Goal: Task Accomplishment & Management: Manage account settings

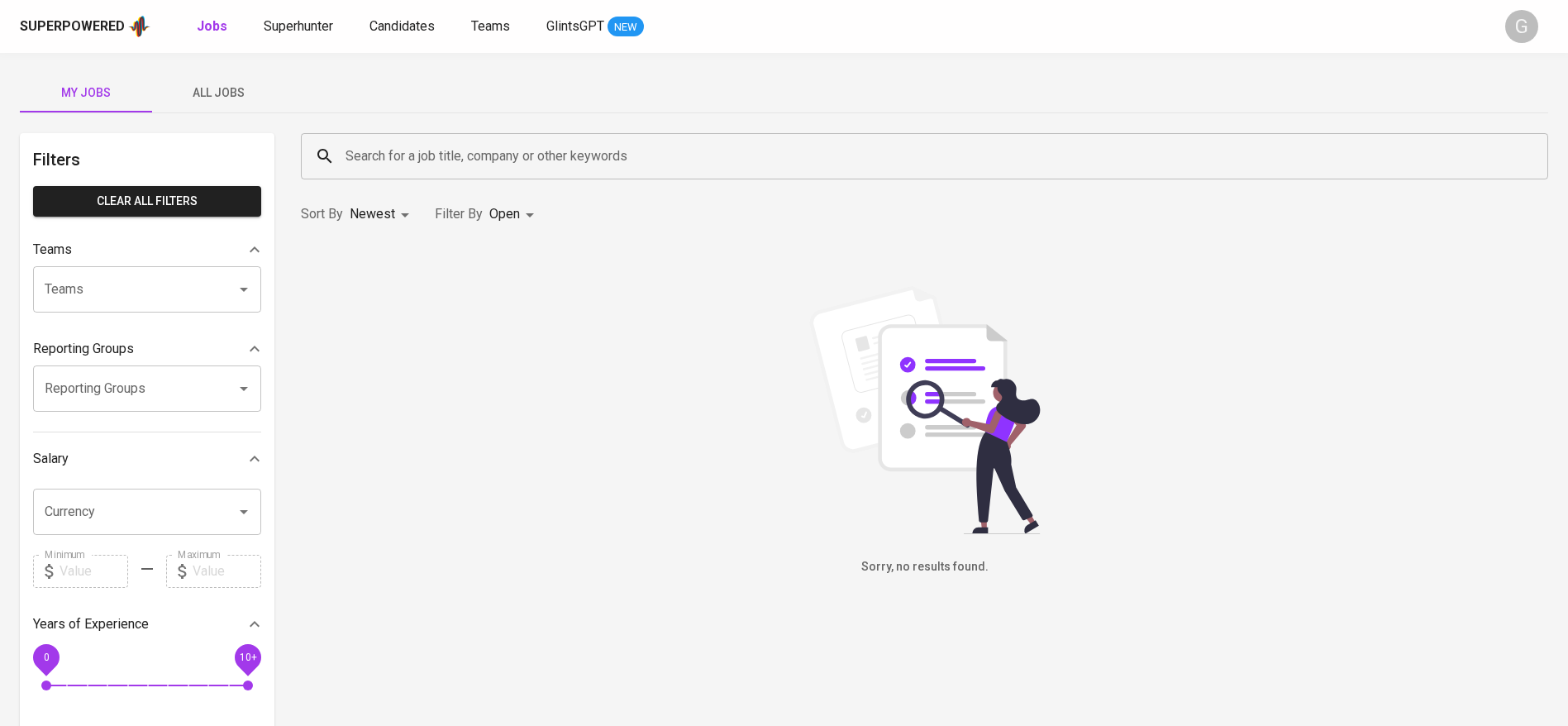
click at [326, 14] on div "Superpowered Jobs Superhunter Candidates Teams GlintsGPT NEW" at bounding box center [757, 25] width 1475 height 25
click at [324, 23] on span "Superhunter" at bounding box center [298, 25] width 70 height 15
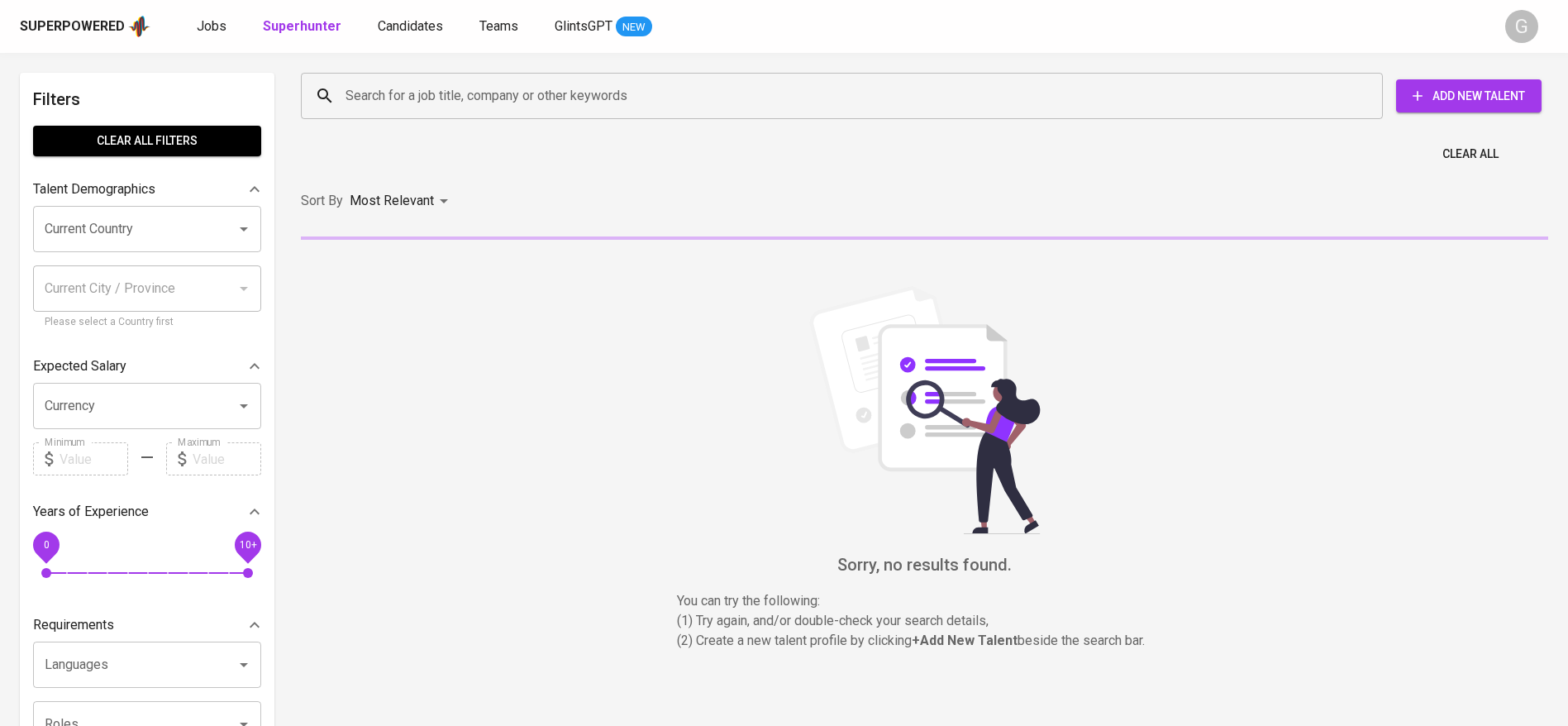
click at [502, 104] on input "Search for a job title, company or other keywords" at bounding box center [845, 95] width 1009 height 32
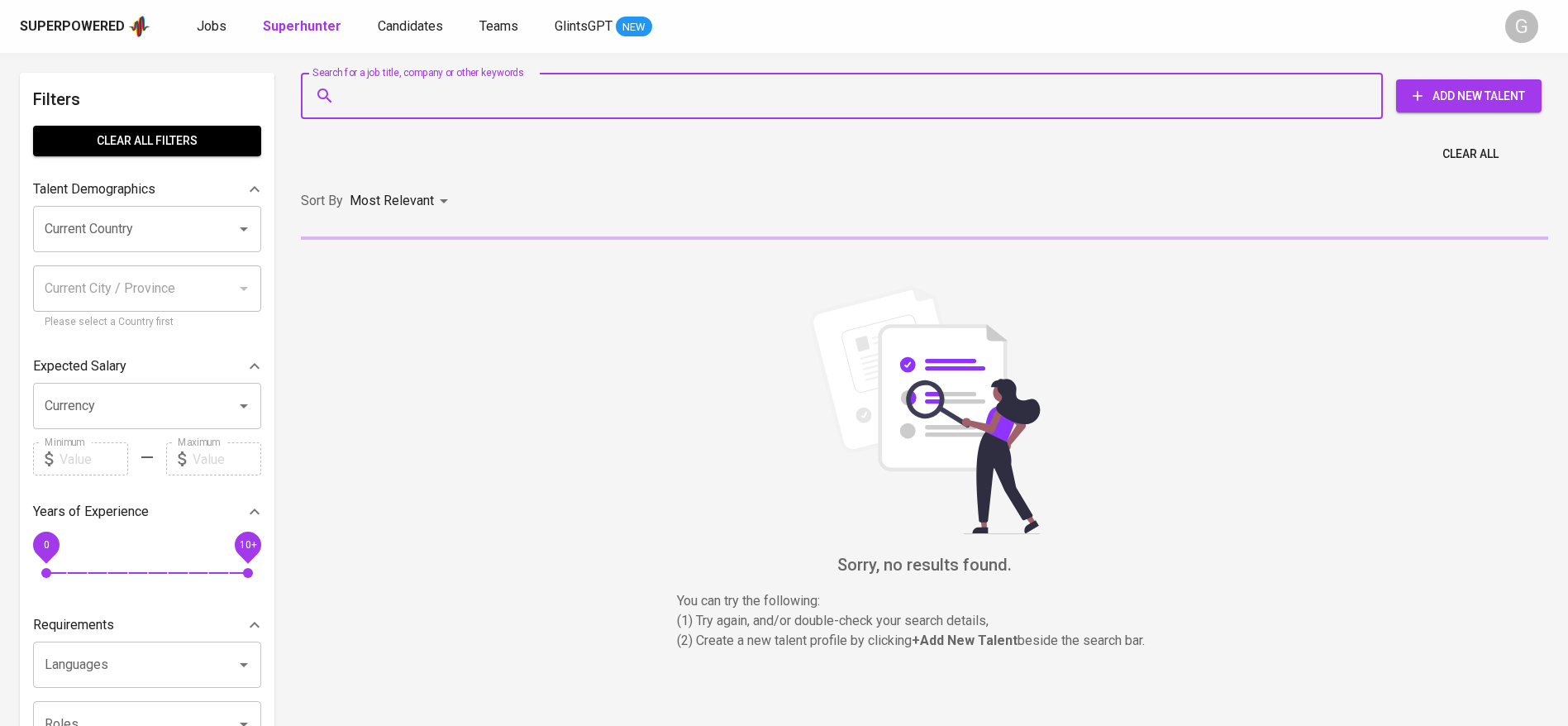
paste input "[EMAIL_ADDRESS][DOMAIN_NAME]"
type input "[EMAIL_ADDRESS][DOMAIN_NAME]"
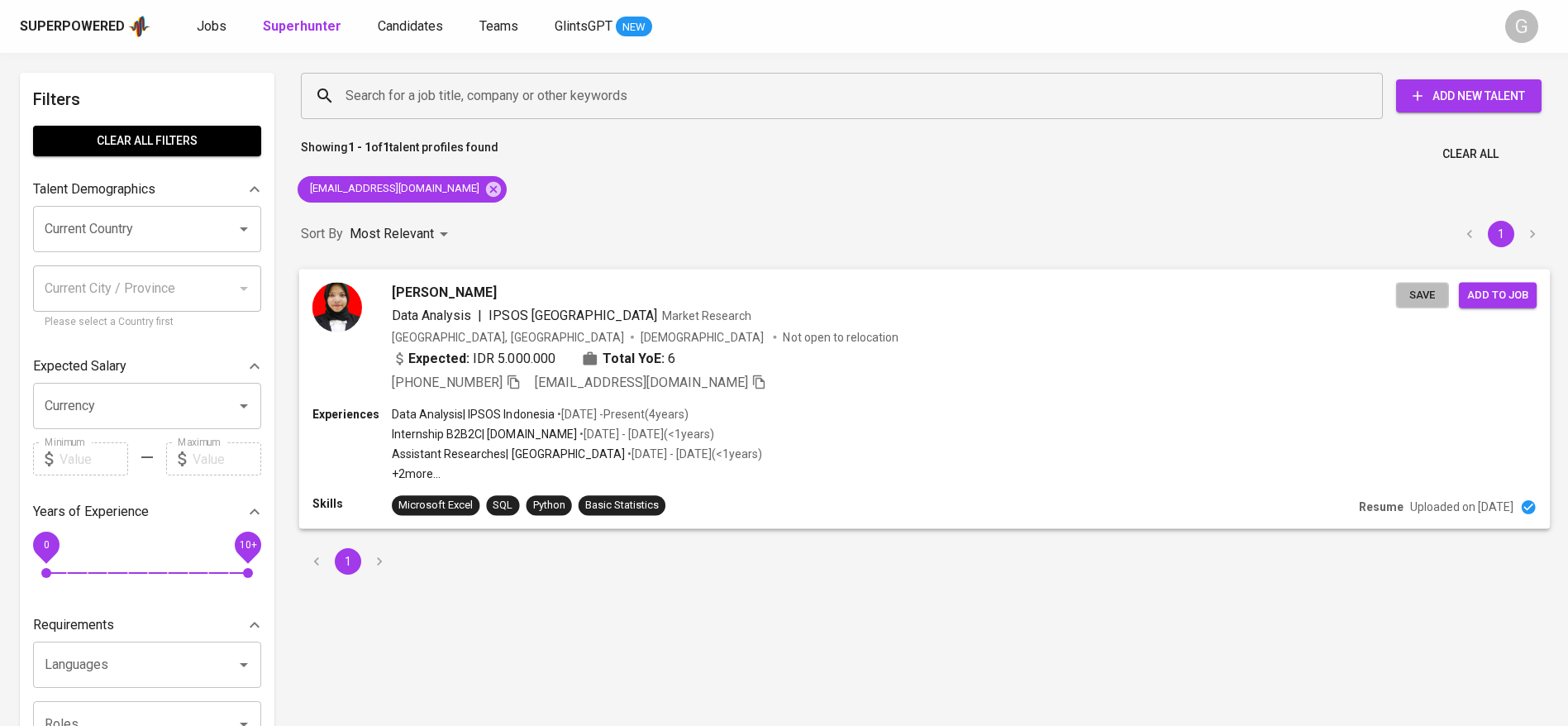
click at [1413, 294] on span "Save" at bounding box center [1422, 294] width 36 height 19
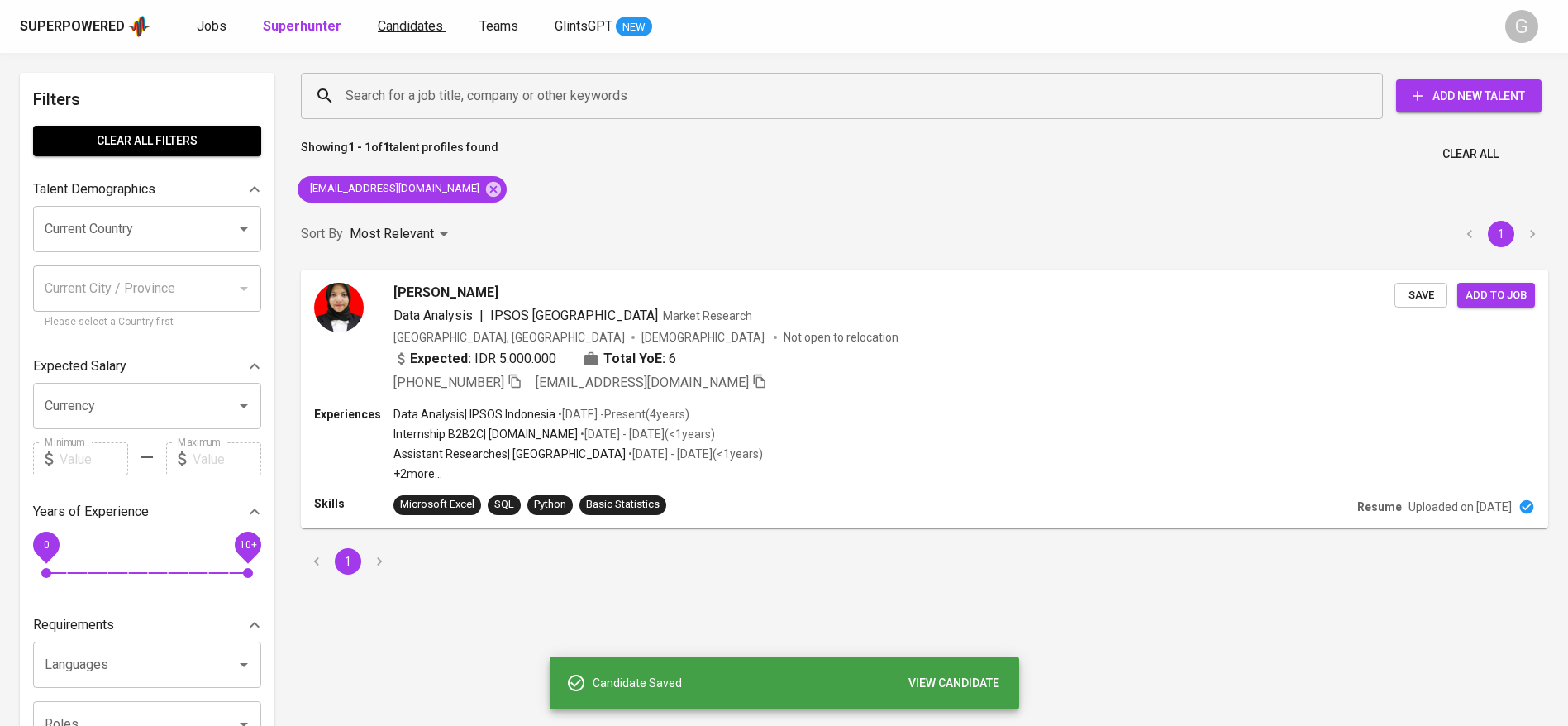
click at [391, 18] on span "Candidates" at bounding box center [410, 25] width 65 height 15
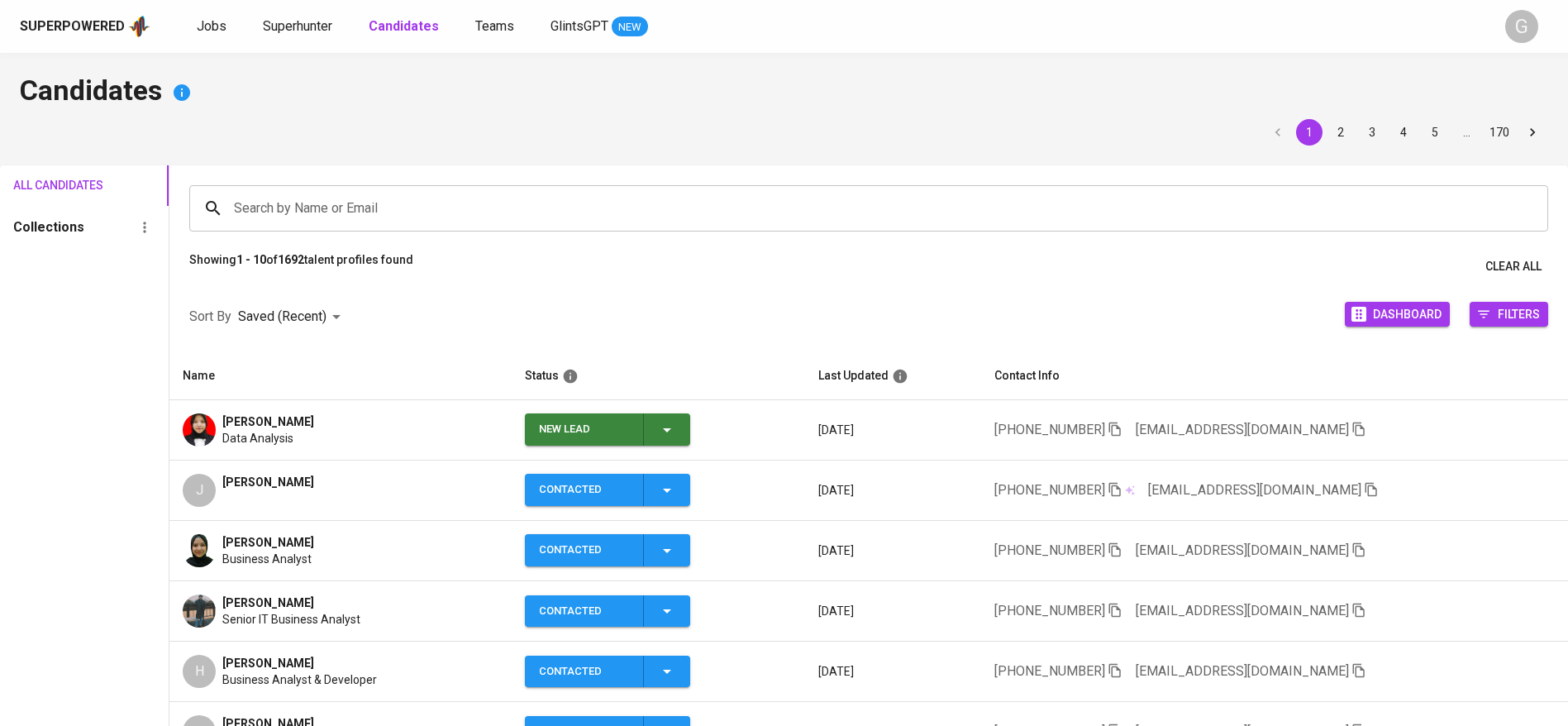
click at [308, 15] on div "Superpowered Jobs Superhunter Candidates Teams GlintsGPT NEW" at bounding box center [757, 25] width 1475 height 25
click at [670, 417] on div "New Lead" at bounding box center [608, 430] width 138 height 33
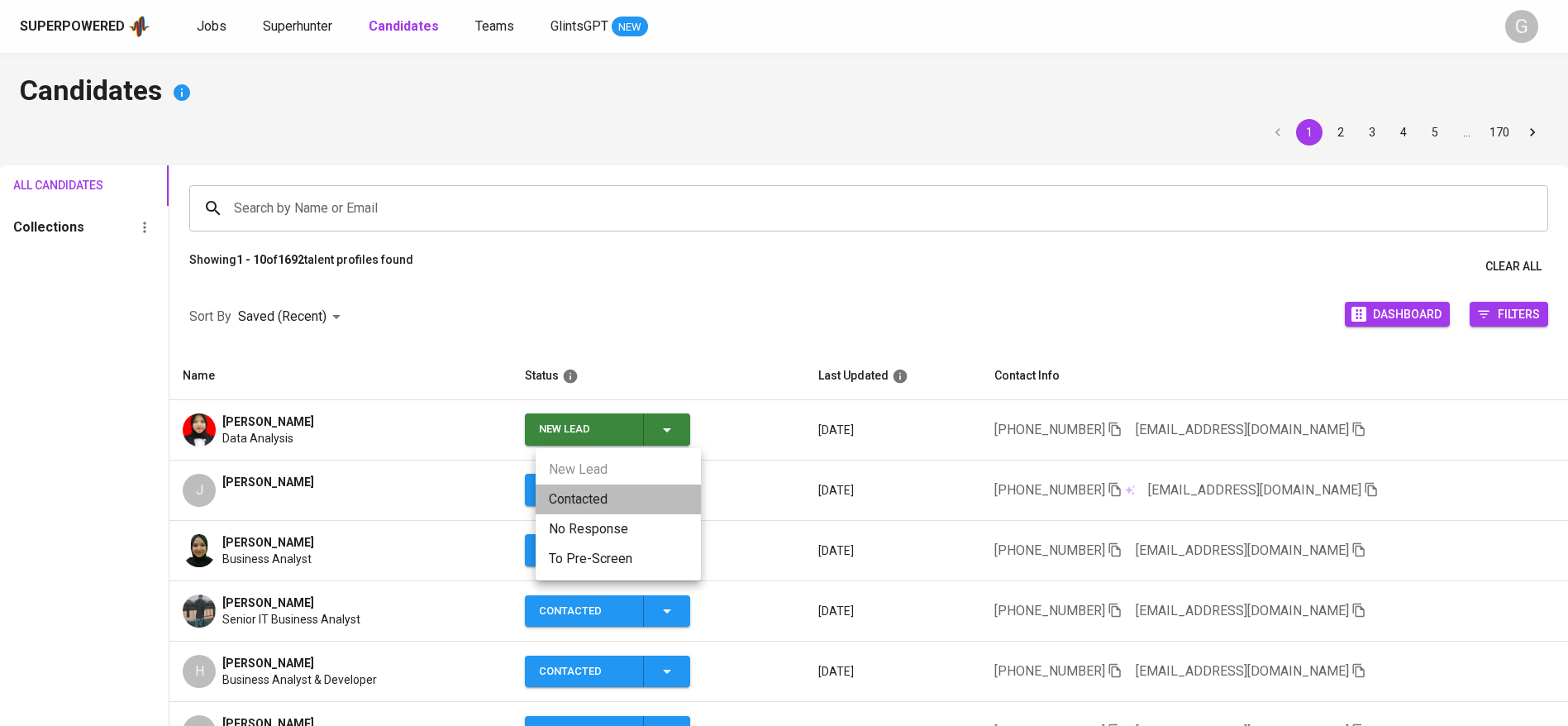
click at [591, 502] on li "Contacted" at bounding box center [618, 499] width 165 height 30
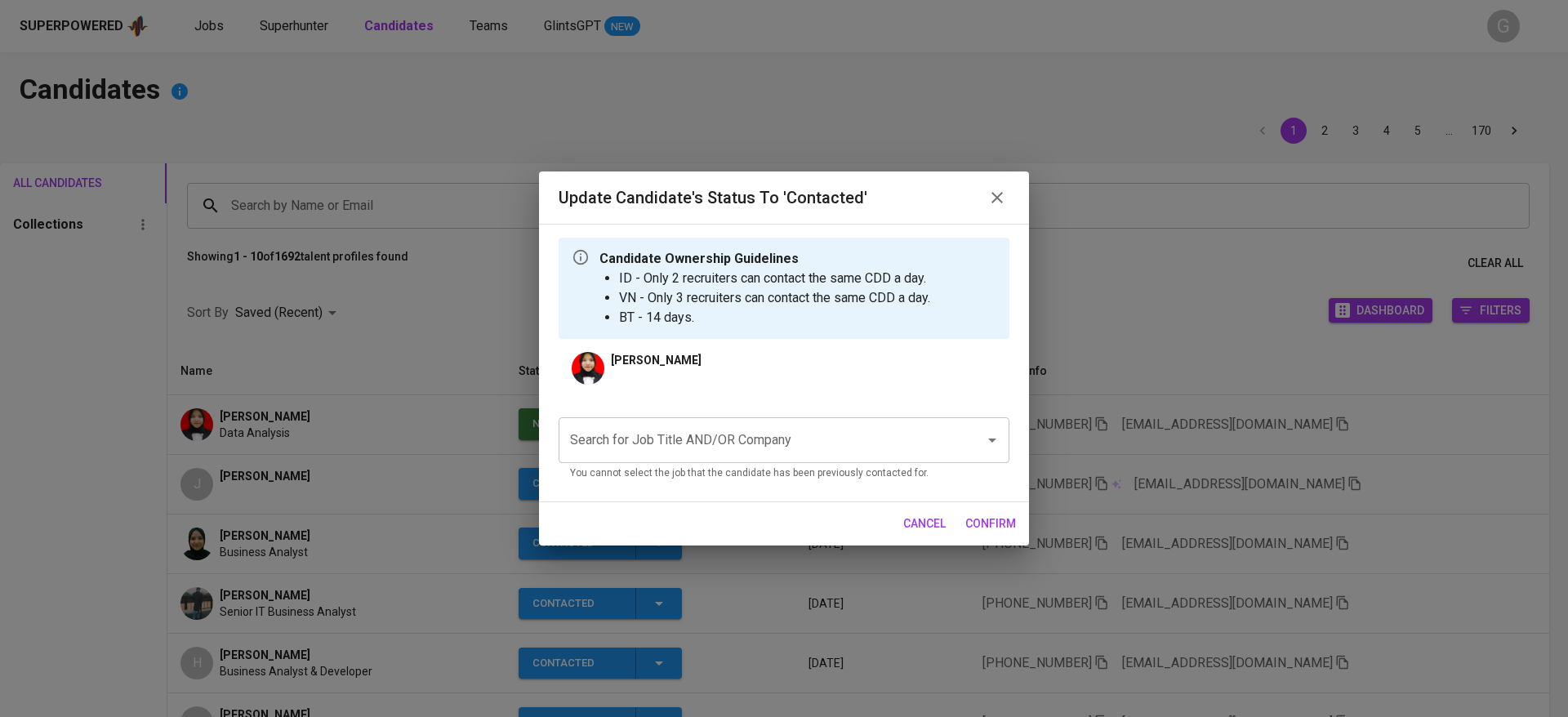
click at [736, 457] on div "Search for Job Title AND/OR Company" at bounding box center [783, 440] width 451 height 46
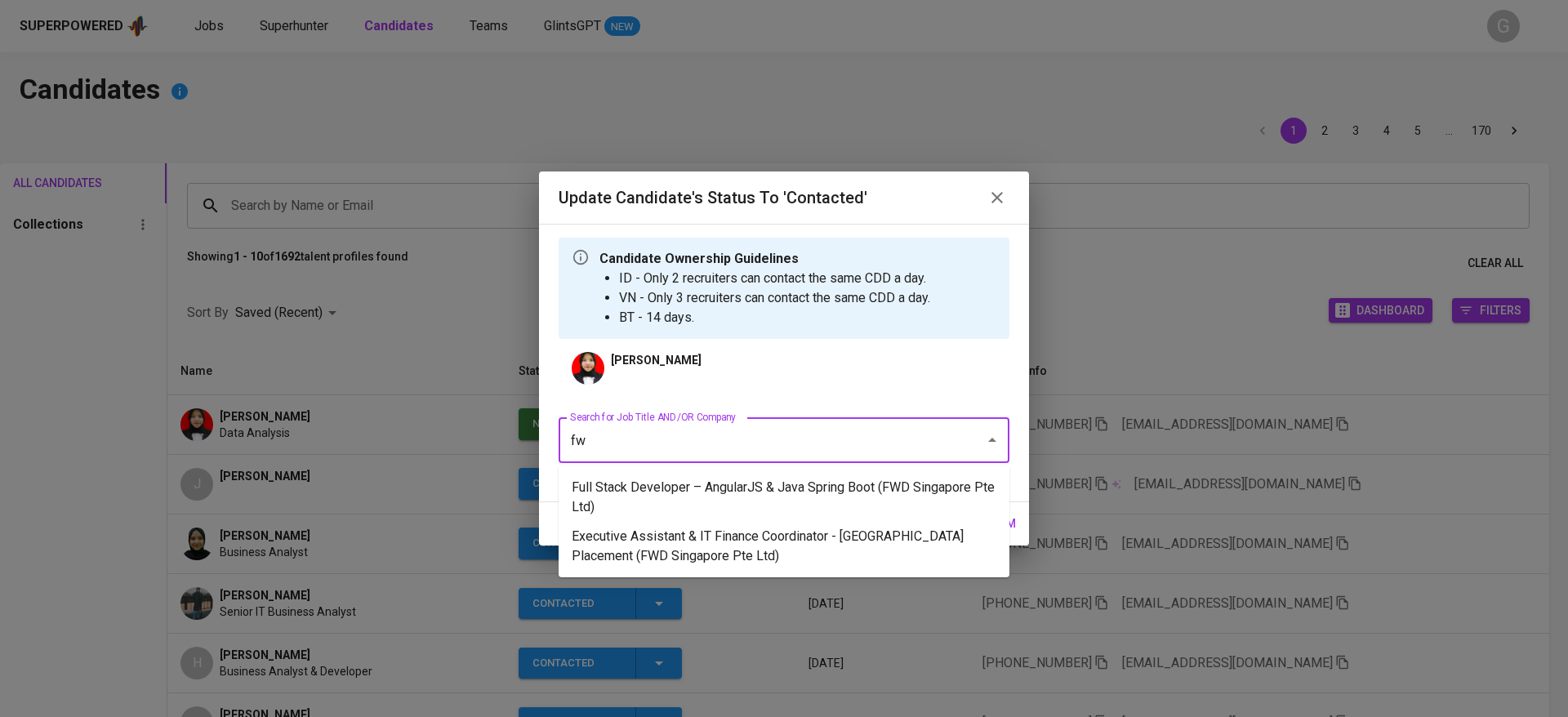
type input "f"
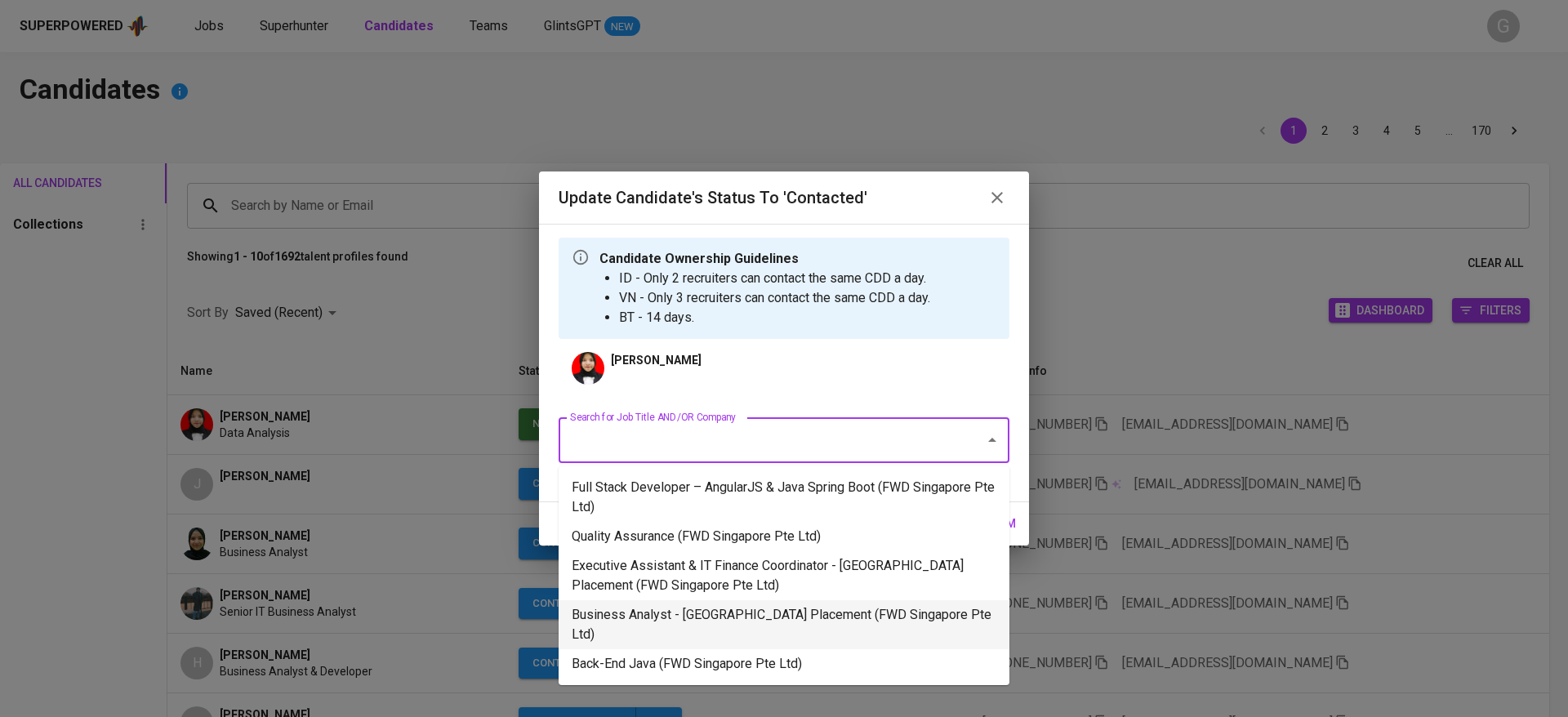
click at [697, 627] on li "Business Analyst - [GEOGRAPHIC_DATA] Placement (FWD Singapore Pte Ltd)" at bounding box center [783, 625] width 451 height 49
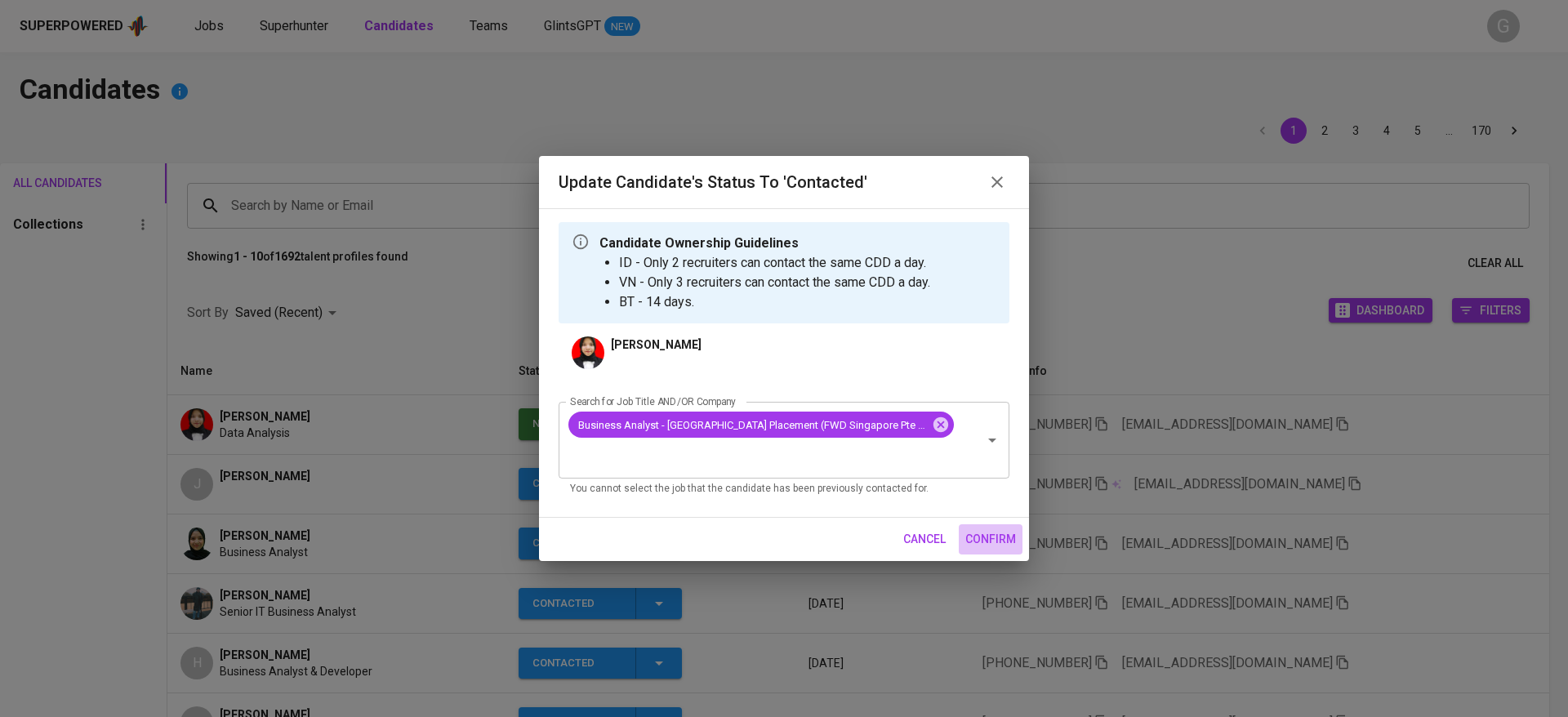
click at [977, 530] on span "confirm" at bounding box center [990, 540] width 50 height 21
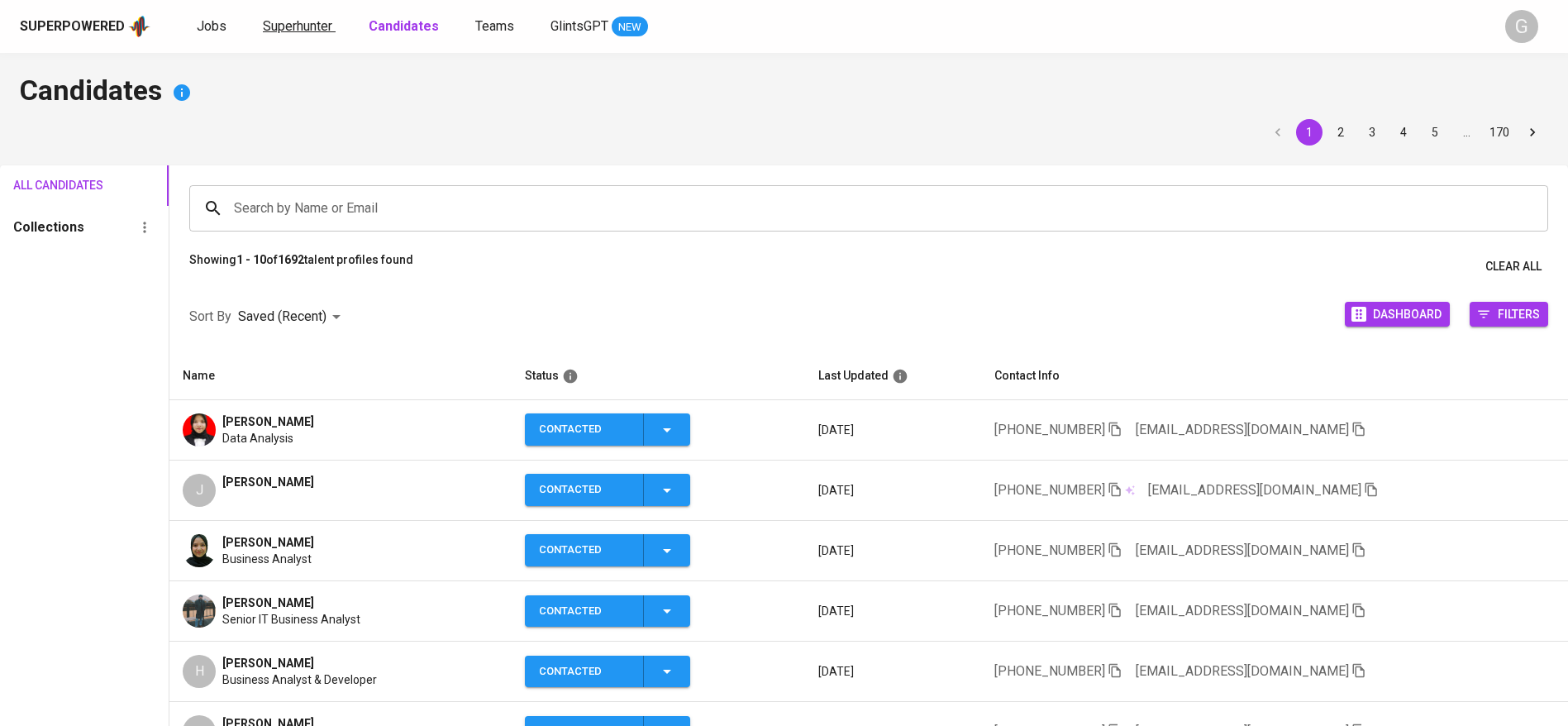
click at [284, 35] on link "Superhunter" at bounding box center [299, 26] width 73 height 21
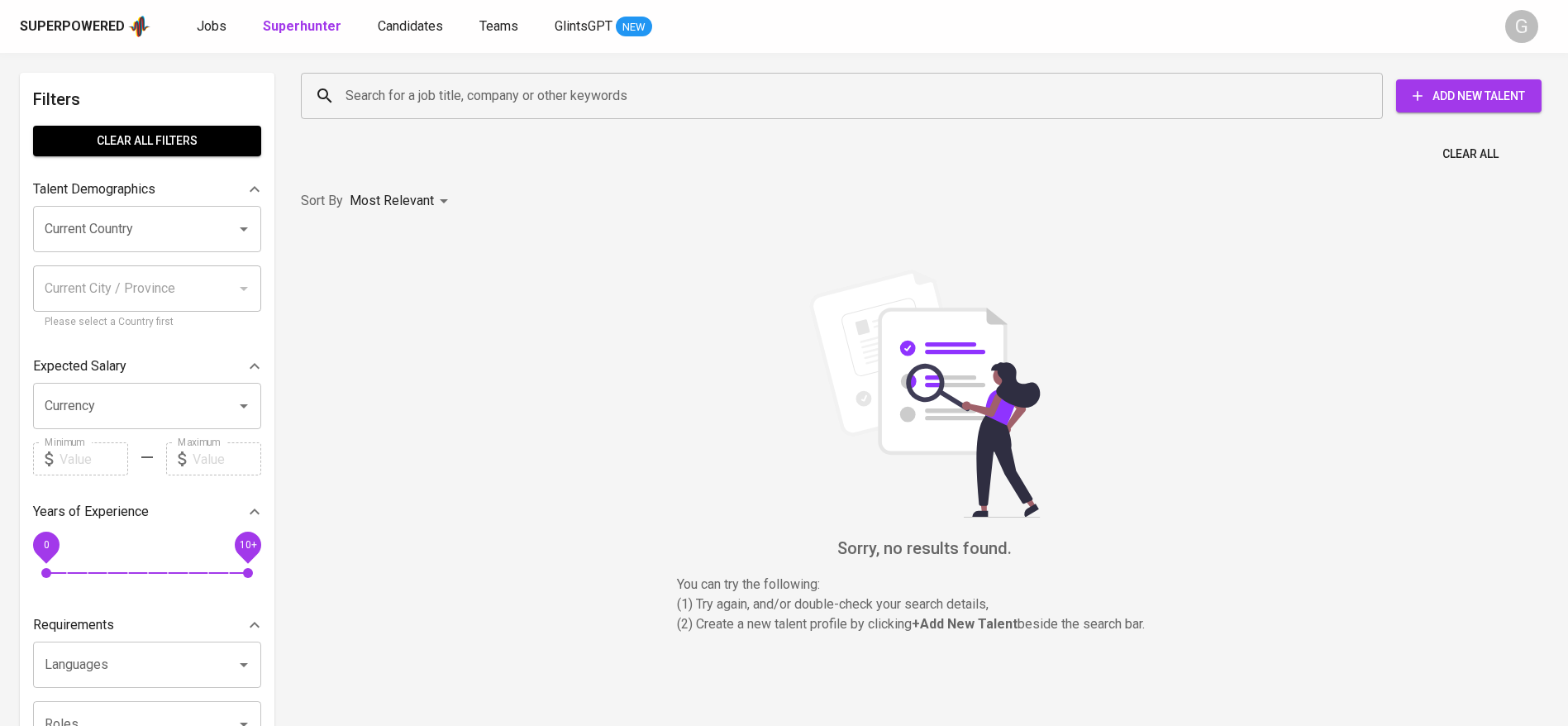
click at [284, 35] on link "Superhunter" at bounding box center [304, 26] width 82 height 21
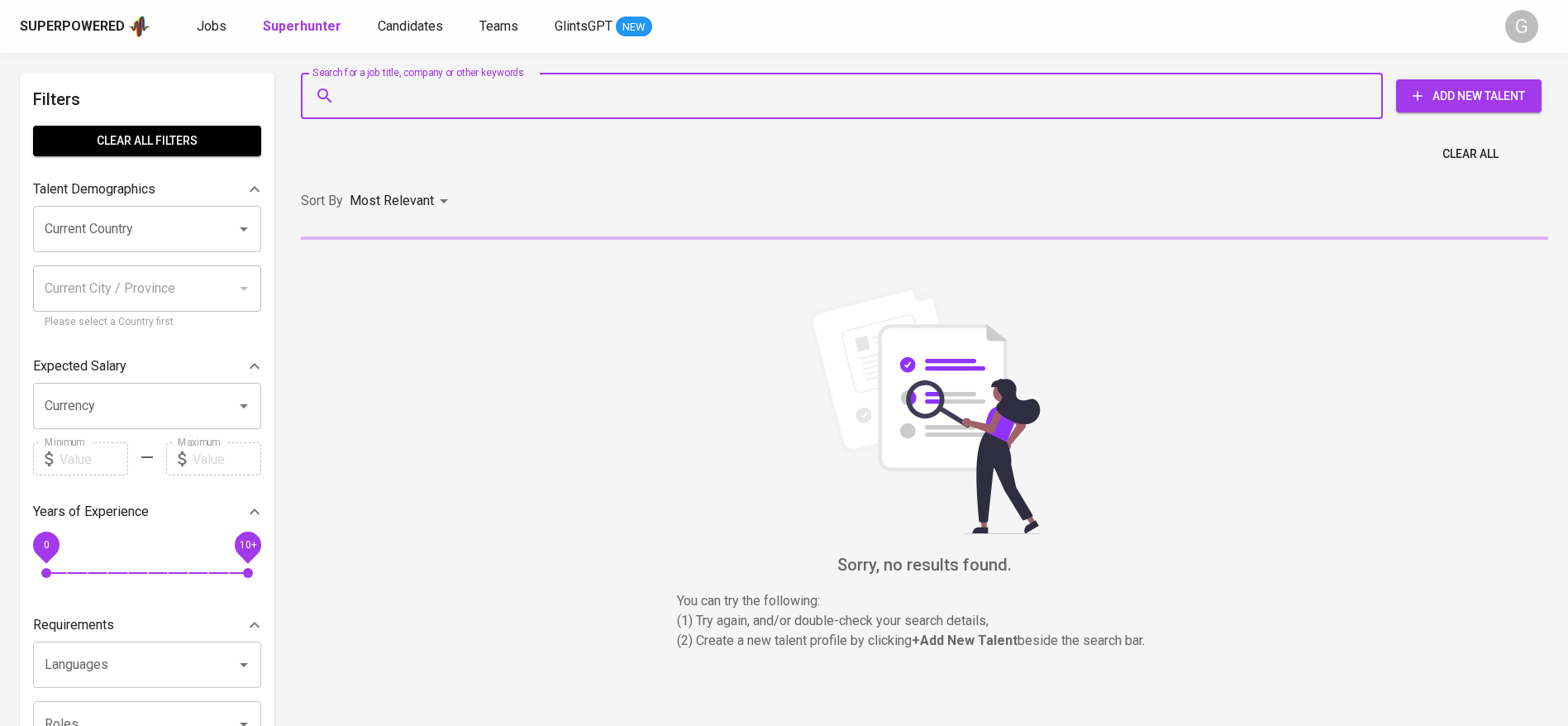
click at [372, 84] on input "Search for a job title, company or other keywords" at bounding box center [845, 95] width 1009 height 32
paste input "[EMAIL_ADDRESS][DOMAIN_NAME]"
type input "[EMAIL_ADDRESS][DOMAIN_NAME]"
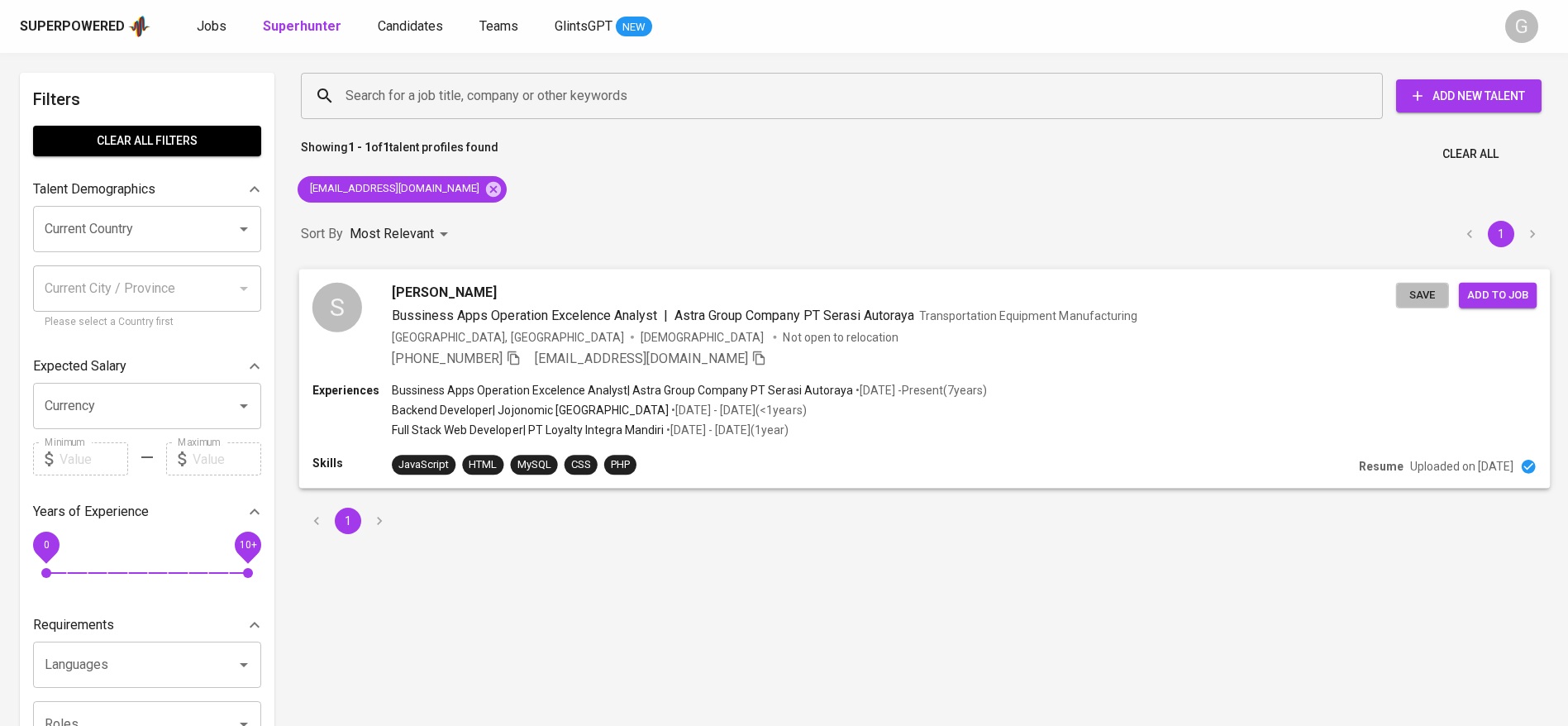
click at [1428, 303] on span "Save" at bounding box center [1422, 294] width 36 height 19
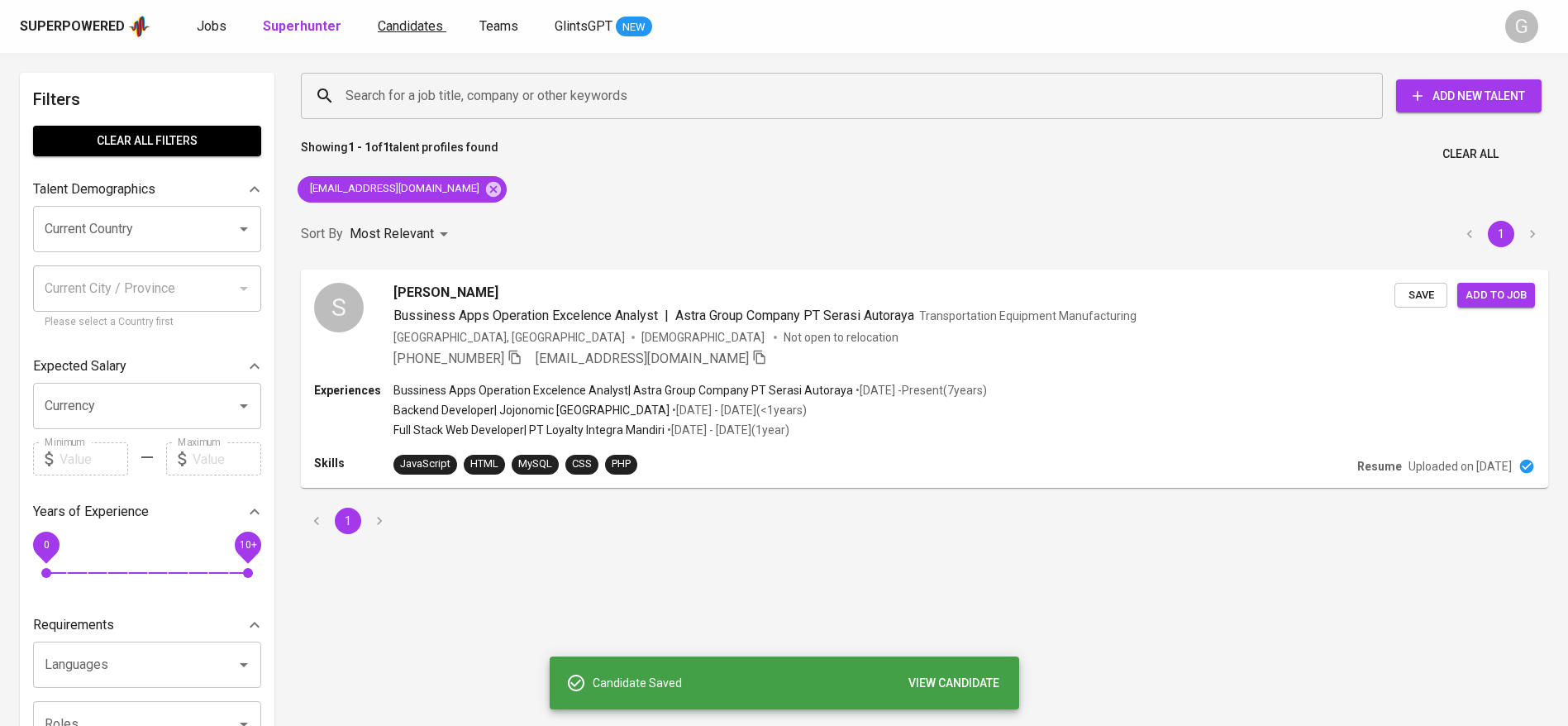
click at [402, 34] on link "Candidates" at bounding box center [412, 26] width 69 height 21
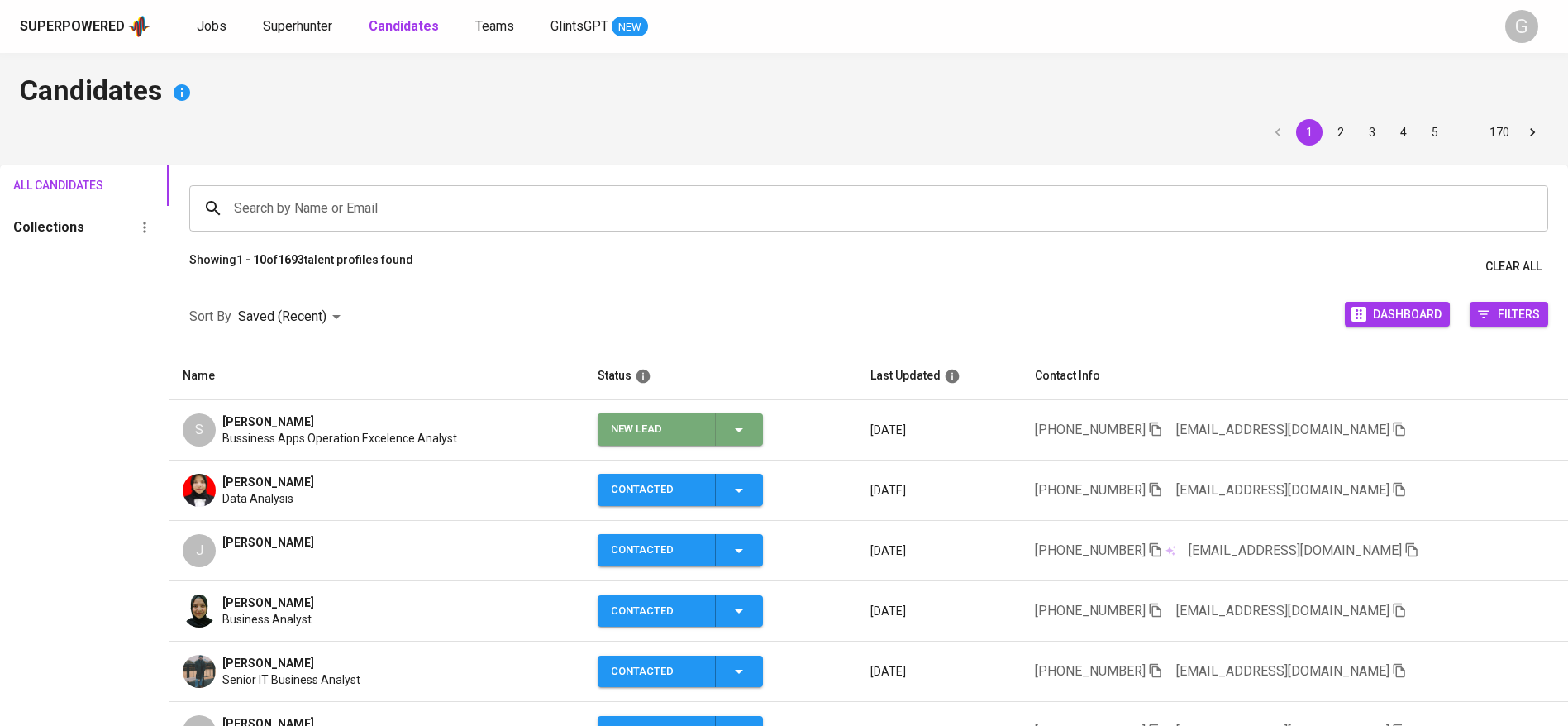
click at [745, 433] on icon "button" at bounding box center [739, 430] width 20 height 20
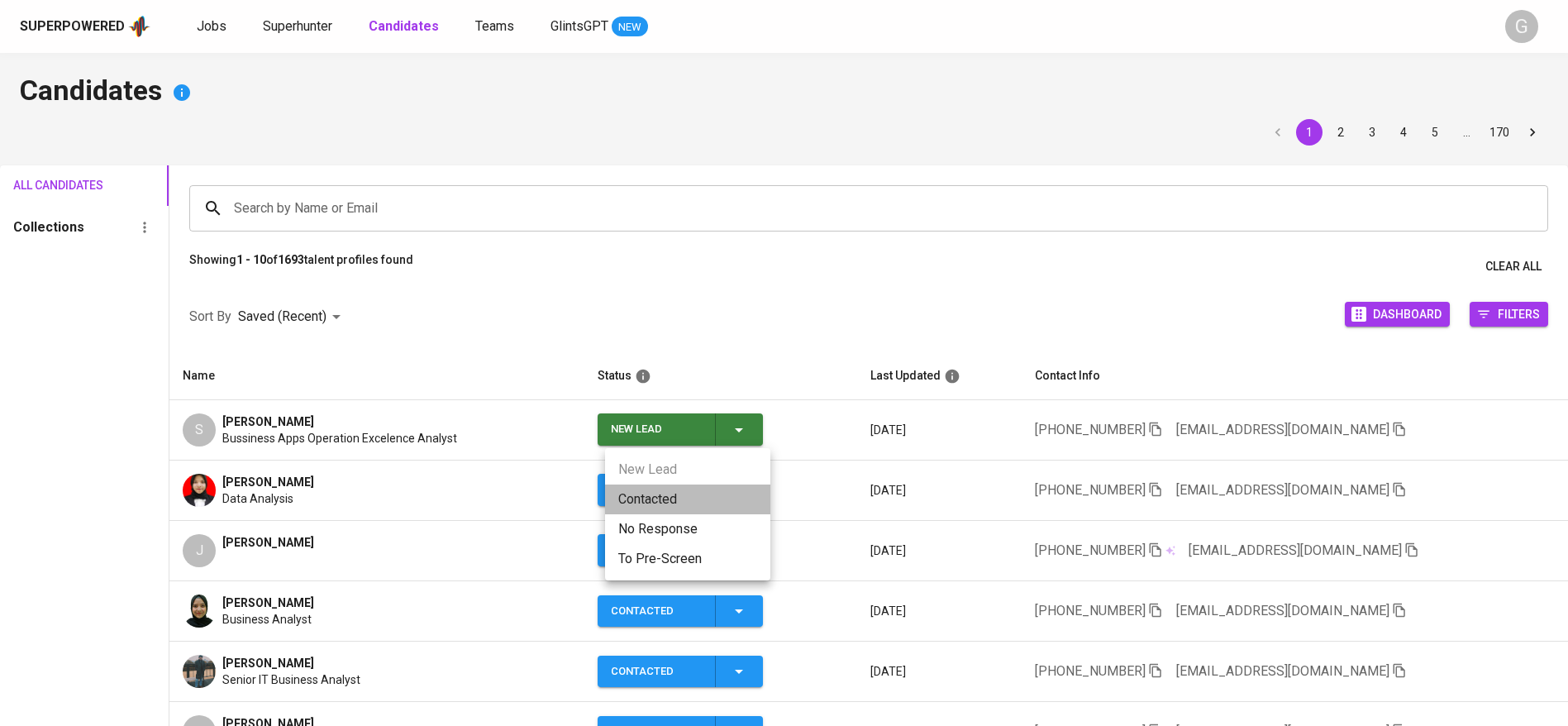
click at [716, 500] on li "Contacted" at bounding box center [687, 499] width 165 height 30
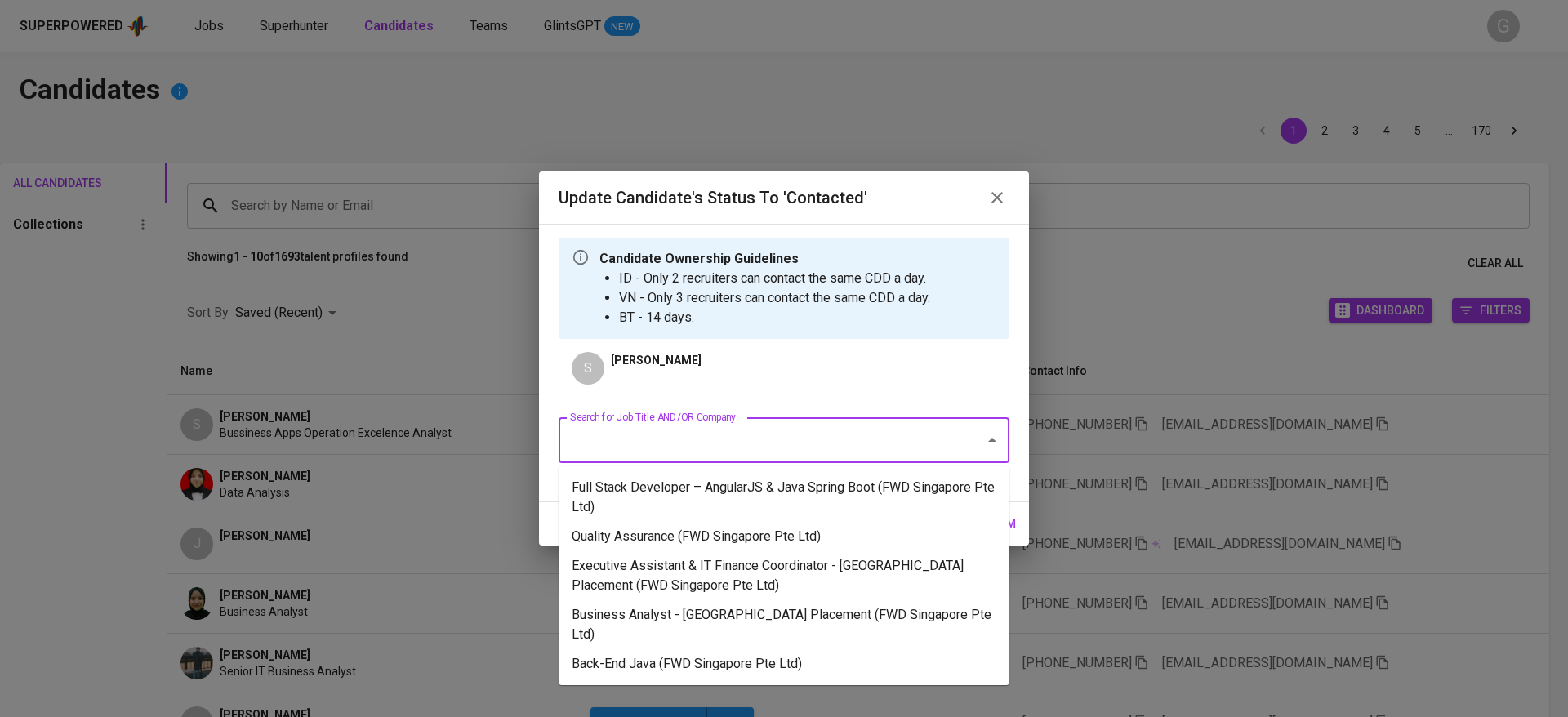
click at [777, 454] on input "Search for Job Title AND/OR Company" at bounding box center [762, 440] width 391 height 31
click at [732, 611] on li "Business Analyst - [GEOGRAPHIC_DATA] Placement (FWD Singapore Pte Ltd)" at bounding box center [783, 625] width 451 height 49
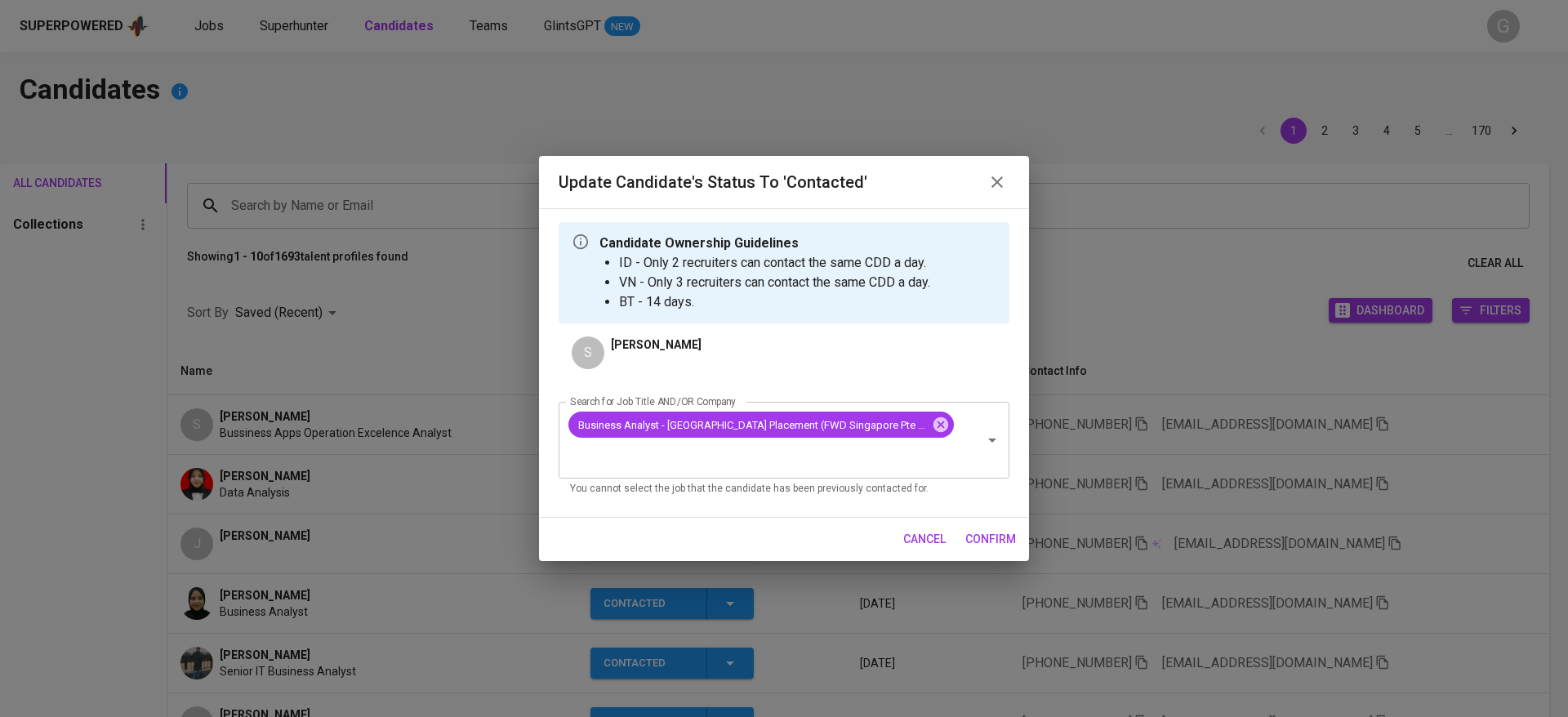
click at [991, 530] on span "confirm" at bounding box center [990, 540] width 50 height 21
